Goal: Find specific page/section: Find specific page/section

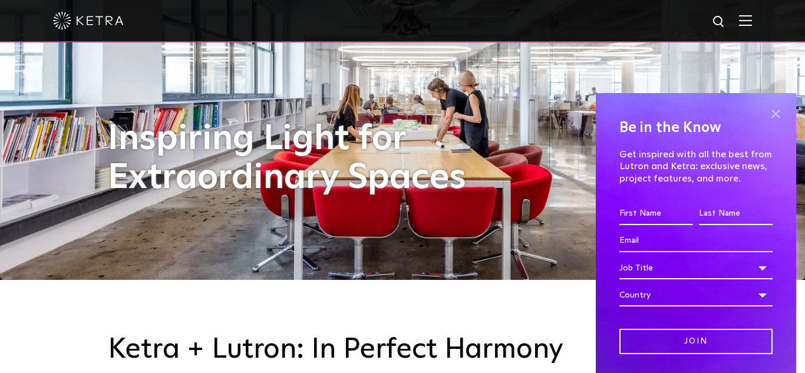
click at [777, 113] on span at bounding box center [776, 114] width 18 height 18
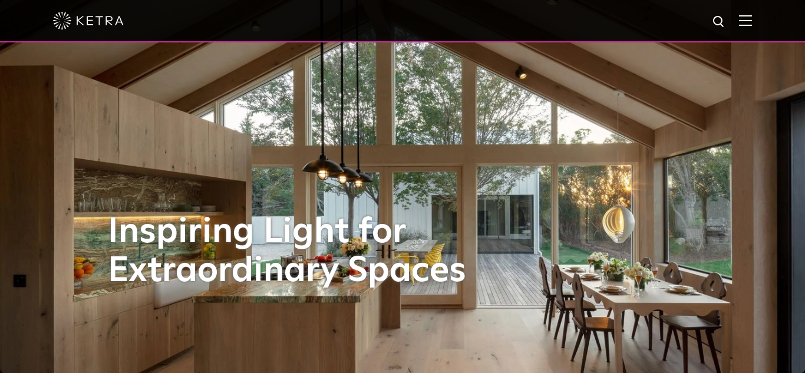
click at [744, 21] on img at bounding box center [745, 20] width 13 height 11
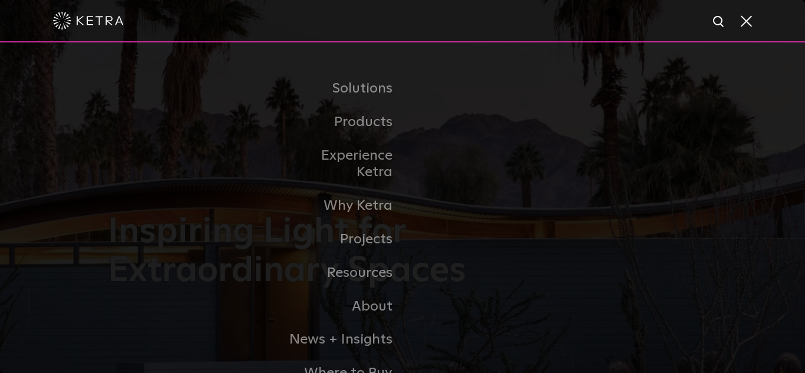
click at [743, 24] on span at bounding box center [745, 21] width 13 height 12
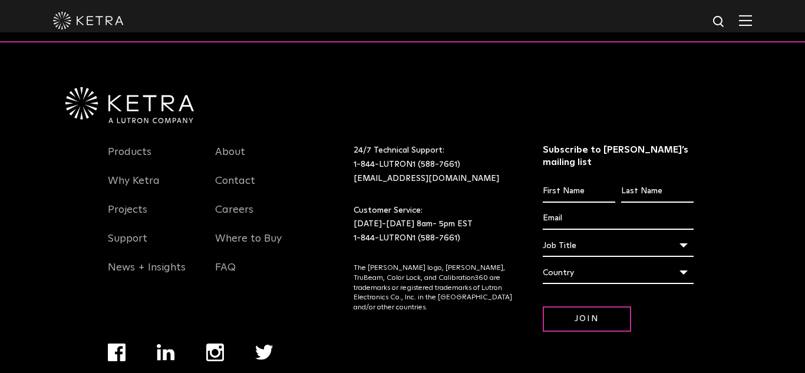
scroll to position [2439, 0]
click at [239, 209] on link "Careers" at bounding box center [234, 216] width 38 height 27
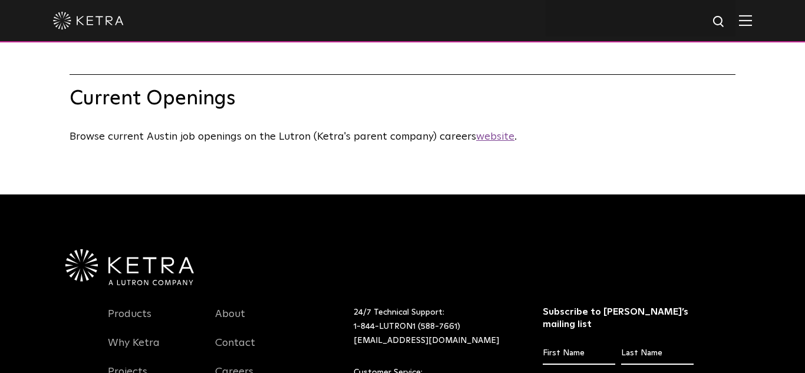
scroll to position [579, 0]
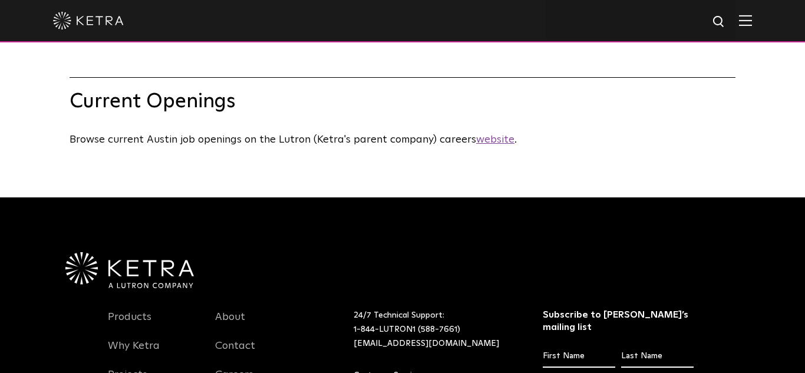
click at [491, 139] on u "website" at bounding box center [495, 139] width 38 height 11
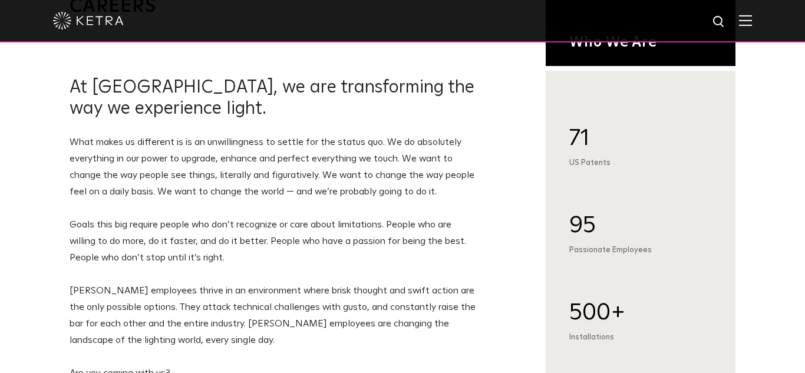
scroll to position [0, 0]
